Goal: Task Accomplishment & Management: Use online tool/utility

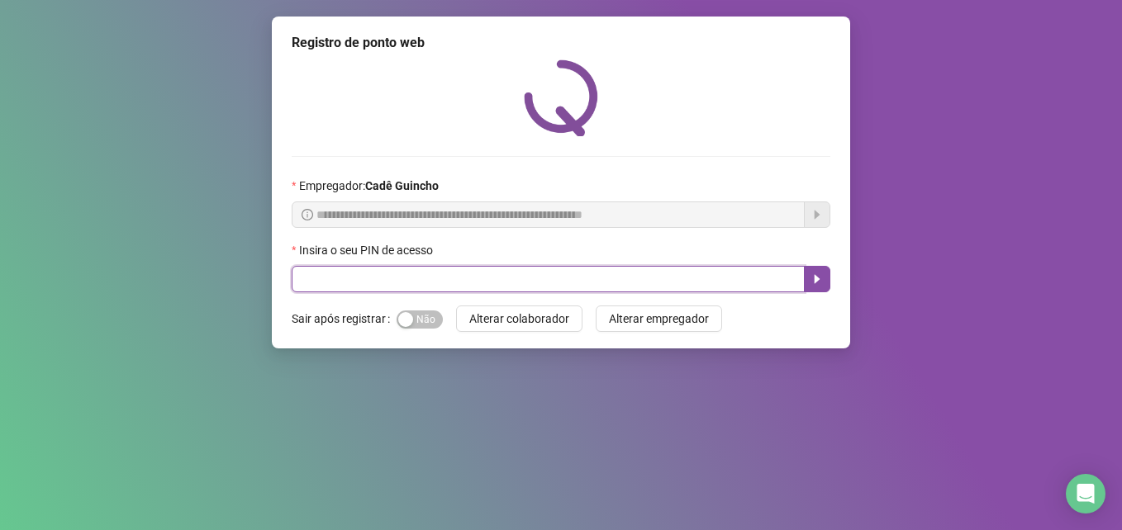
click at [596, 282] on input "text" at bounding box center [548, 279] width 513 height 26
type input "*****"
click at [819, 280] on icon "caret-right" at bounding box center [816, 279] width 13 height 13
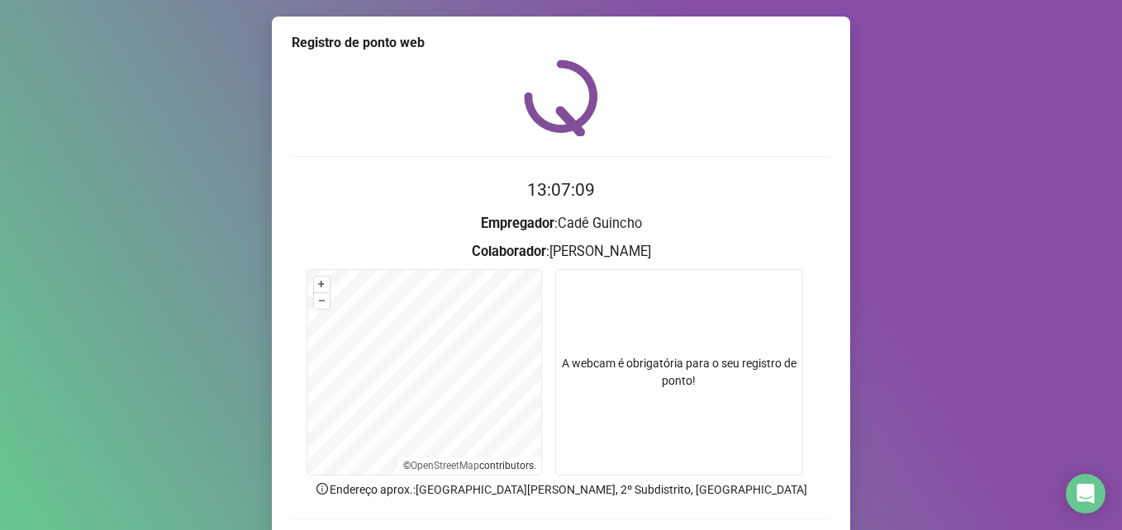
scroll to position [115, 0]
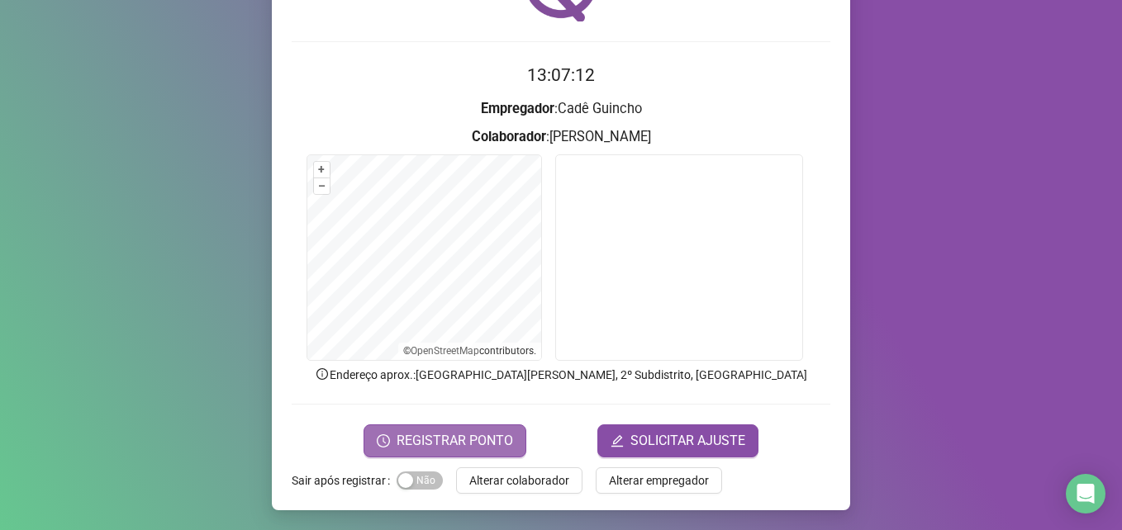
click at [459, 440] on span "REGISTRAR PONTO" at bounding box center [455, 441] width 116 height 20
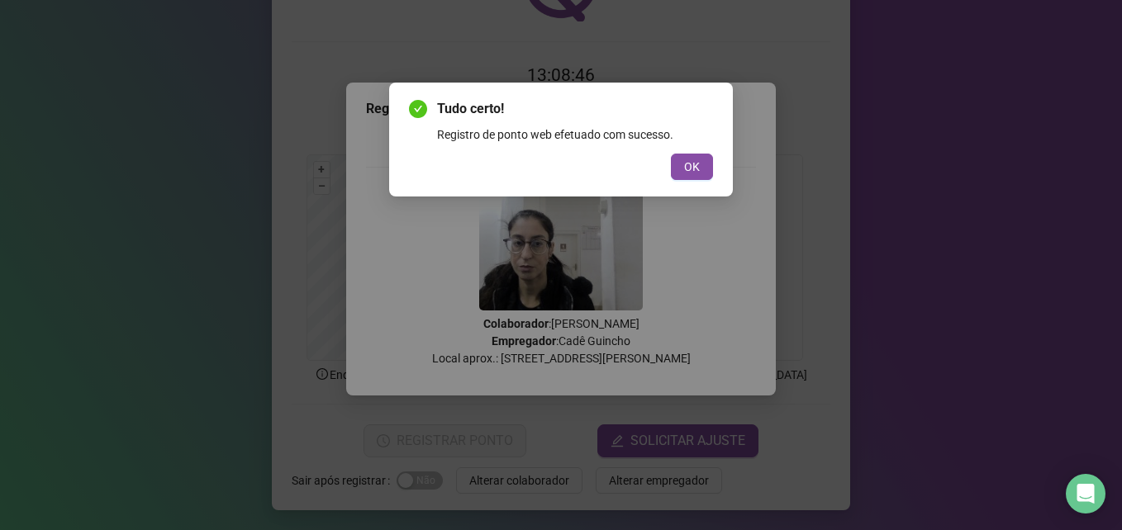
click at [872, 225] on div "Tudo certo! Registro de ponto web efetuado com sucesso. OK" at bounding box center [561, 265] width 1122 height 530
click at [691, 167] on span "OK" at bounding box center [692, 167] width 16 height 18
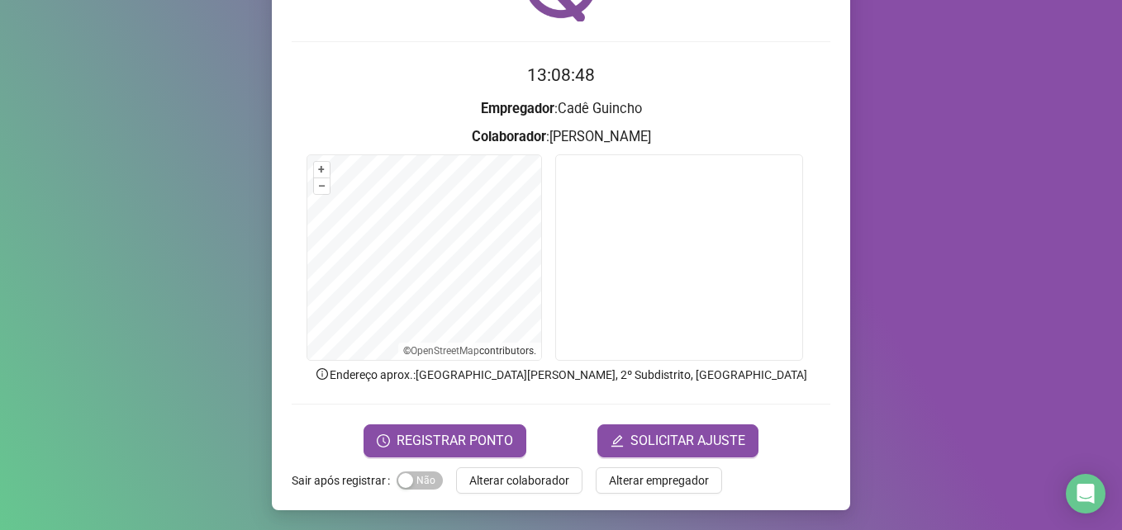
click at [933, 285] on div "Registro de ponto web 13:08:48 Empregador : [PERSON_NAME] : [PERSON_NAME] SONCI…" at bounding box center [561, 265] width 1122 height 530
